Goal: Complete application form

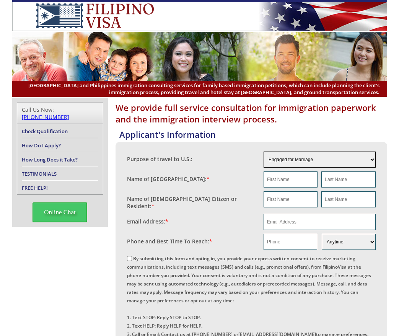
click at [307, 163] on select "Engaged for Marriage Already Married to U.S. Citizen / Resident For Short Term …" at bounding box center [320, 160] width 112 height 16
select select "other"
click at [264, 152] on select "Engaged for Marriage Already Married to U.S. Citizen / Resident For Short Term …" at bounding box center [320, 160] width 112 height 16
click at [301, 183] on input "text" at bounding box center [291, 180] width 54 height 16
type input "[PERSON_NAME]"
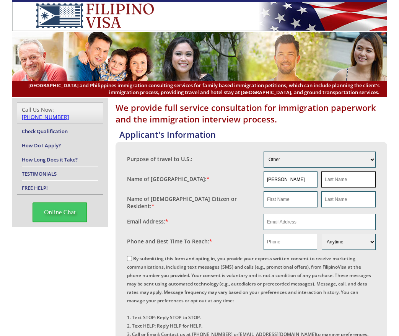
click at [350, 179] on input "text" at bounding box center [349, 180] width 54 height 16
type input "[PERSON_NAME]"
click at [290, 183] on input "[PERSON_NAME]" at bounding box center [291, 180] width 54 height 16
click at [287, 202] on input "text" at bounding box center [291, 199] width 54 height 16
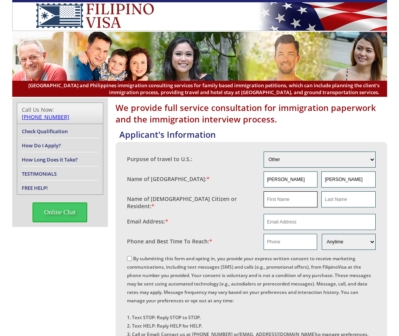
paste input "[PERSON_NAME]"
type input "[PERSON_NAME]"
click at [276, 179] on input "[PERSON_NAME]" at bounding box center [291, 180] width 54 height 16
drag, startPoint x: 341, startPoint y: 180, endPoint x: 297, endPoint y: 179, distance: 44.0
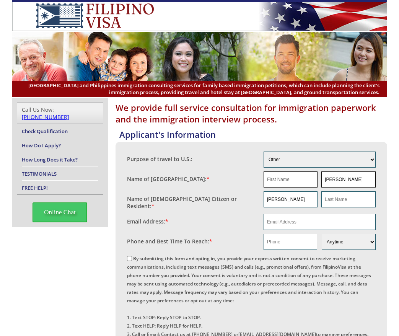
click at [297, 179] on div "[PERSON_NAME]" at bounding box center [320, 180] width 112 height 16
click at [353, 202] on input "text" at bounding box center [349, 199] width 54 height 16
paste input "[PERSON_NAME]"
type input "[PERSON_NAME]"
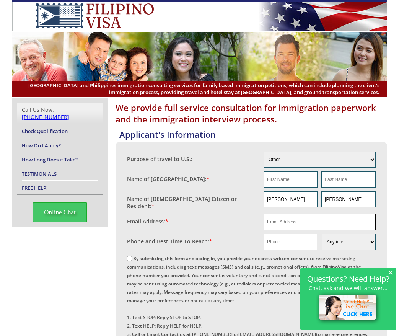
click at [321, 215] on input "email" at bounding box center [320, 222] width 112 height 16
paste input "timothylyle@icloud.com"
click at [268, 218] on input "timothylyle@icloud.com" at bounding box center [320, 222] width 112 height 16
type input "timothylyle@icloud.com"
click at [392, 270] on span "×" at bounding box center [390, 272] width 5 height 7
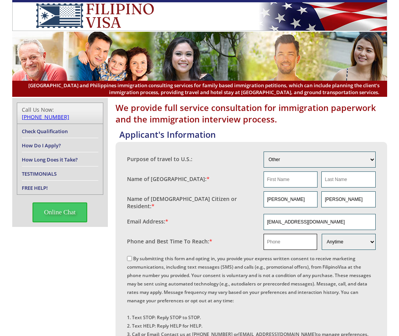
click at [283, 234] on input "text" at bounding box center [291, 242] width 54 height 16
paste input "7248318152"
type input "7248318152"
drag, startPoint x: 325, startPoint y: 217, endPoint x: 240, endPoint y: 217, distance: 84.2
click at [240, 217] on fieldset "Email Address: * timothylyle@icloud.com" at bounding box center [251, 222] width 249 height 20
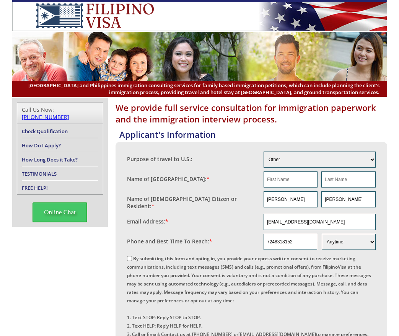
click at [376, 260] on div "By submitting this form and opting in, you provide your express written consent…" at bounding box center [251, 304] width 249 height 101
click at [150, 255] on label "By submitting this form and opting in, you provide your express written consent…" at bounding box center [249, 304] width 244 height 99
click at [132, 256] on input "By submitting this form and opting in, you provide your express written consent…" at bounding box center [129, 258] width 5 height 5
checkbox input "true"
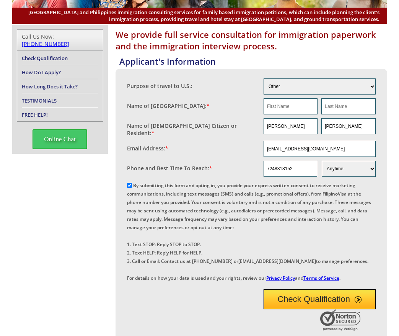
scroll to position [77, 0]
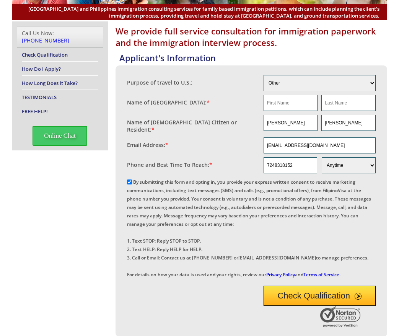
click at [312, 306] on button "Check Qualification" at bounding box center [320, 296] width 112 height 20
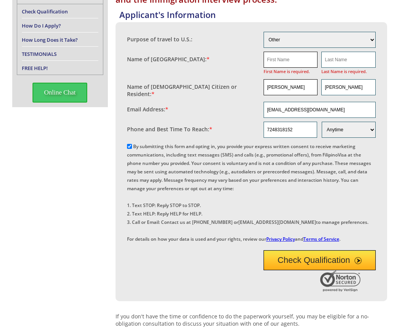
scroll to position [128, 0]
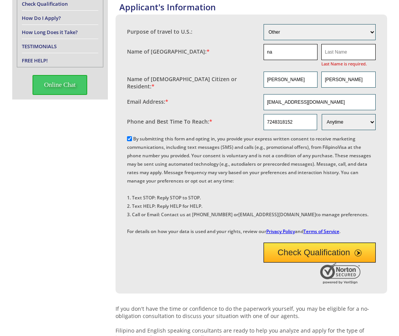
type input "na"
click at [337, 51] on input "text" at bounding box center [349, 52] width 54 height 16
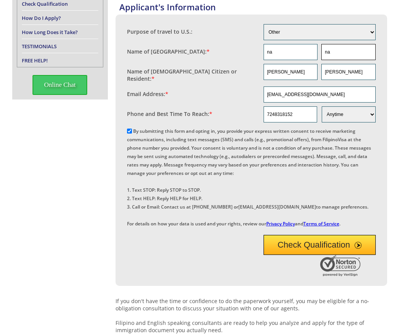
type input "na"
drag, startPoint x: 337, startPoint y: 269, endPoint x: 339, endPoint y: 264, distance: 5.8
click at [337, 255] on button "Check Qualification" at bounding box center [320, 245] width 112 height 20
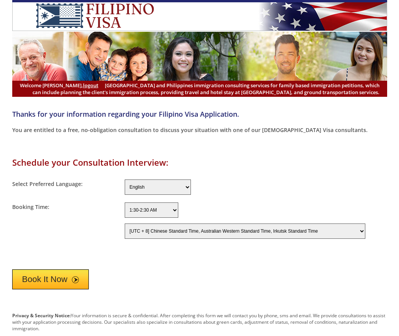
select select "-480"
click at [73, 276] on button "Book It Now" at bounding box center [50, 280] width 77 height 20
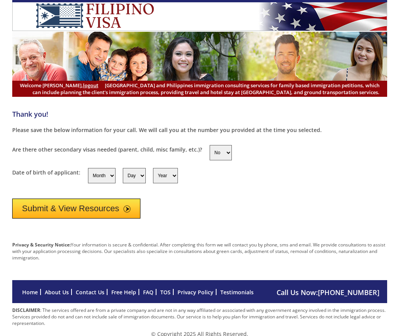
scroll to position [9, 0]
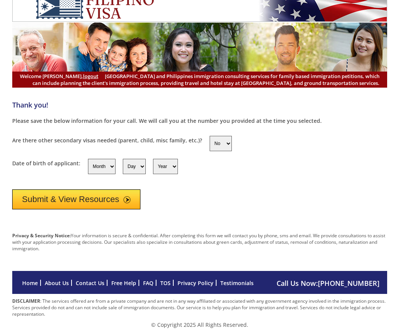
click at [61, 203] on button "Submit & View Resources" at bounding box center [76, 200] width 129 height 20
